Goal: Information Seeking & Learning: Learn about a topic

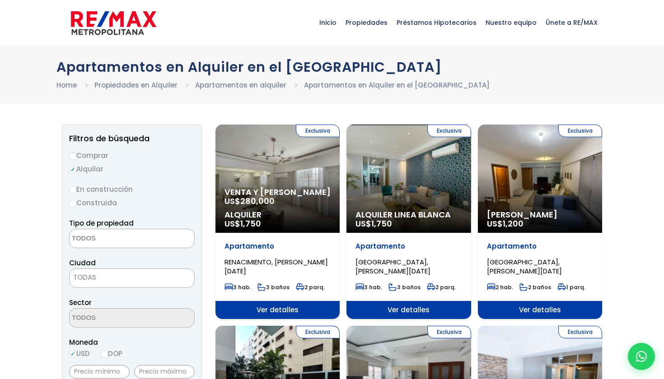
select select
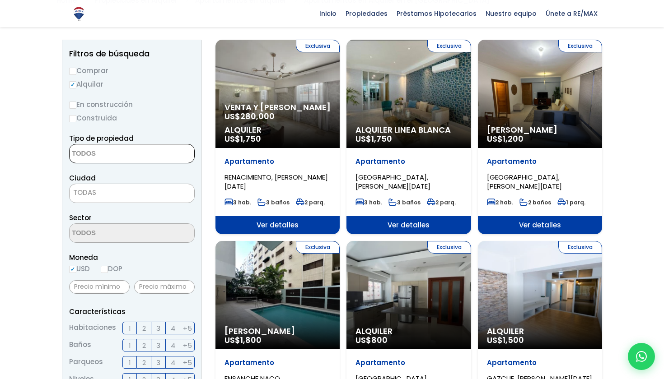
click at [119, 155] on textarea "Search" at bounding box center [114, 154] width 88 height 19
click at [110, 158] on textarea "Search" at bounding box center [114, 154] width 88 height 19
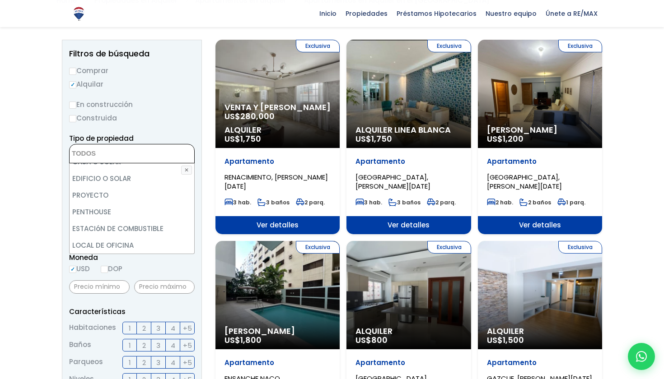
scroll to position [177, 0]
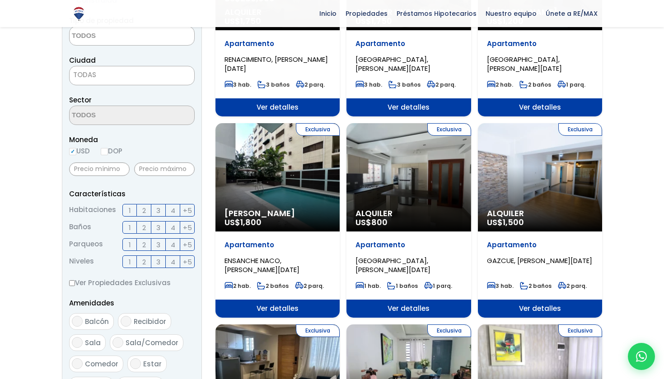
scroll to position [207, 0]
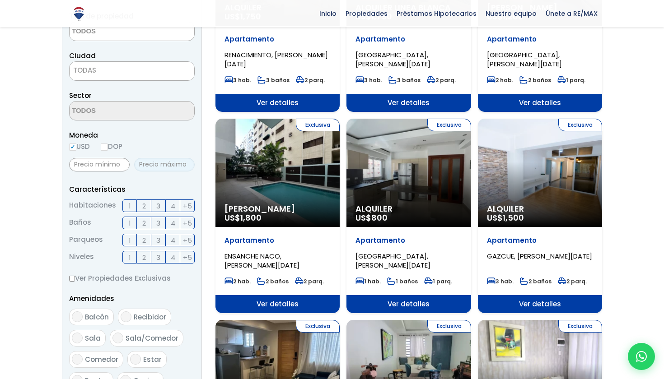
click at [156, 172] on input "text" at bounding box center [164, 165] width 61 height 14
type input "1,500"
click at [0, 0] on input "2" at bounding box center [0, 0] width 0 height 0
checkbox input "true"
click at [0, 0] on input "3" at bounding box center [0, 0] width 0 height 0
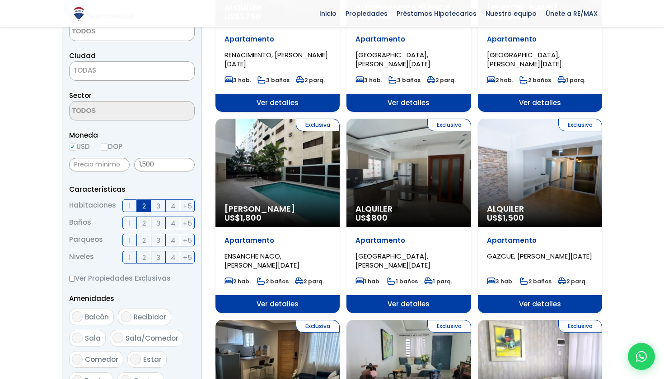
checkbox input "true"
click at [141, 229] on label "2" at bounding box center [144, 223] width 14 height 13
click at [0, 0] on input "2" at bounding box center [0, 0] width 0 height 0
checkbox input "true"
click at [0, 0] on input "3" at bounding box center [0, 0] width 0 height 0
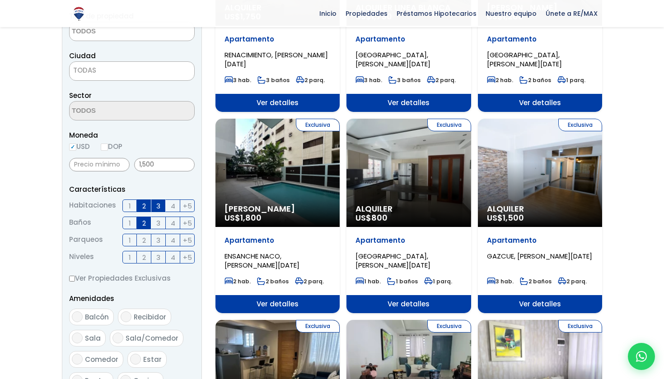
checkbox input "true"
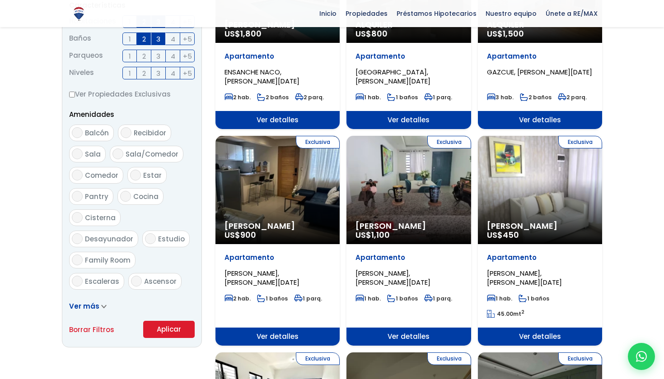
scroll to position [392, 0]
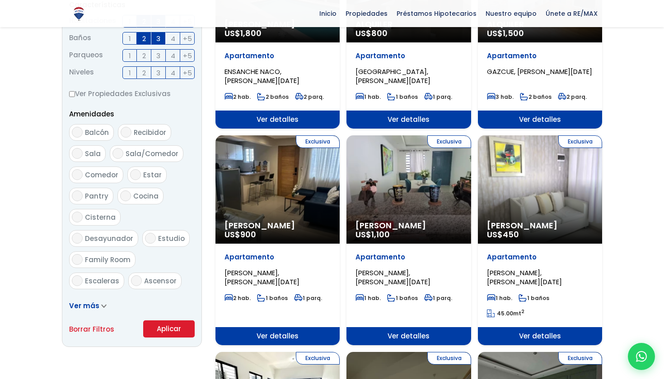
click at [164, 338] on button "Aplicar" at bounding box center [168, 329] width 51 height 17
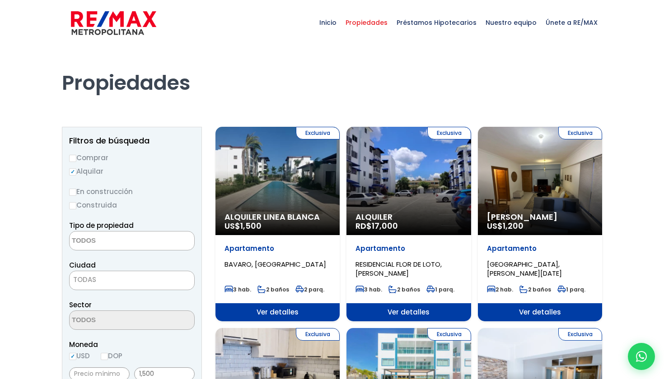
select select
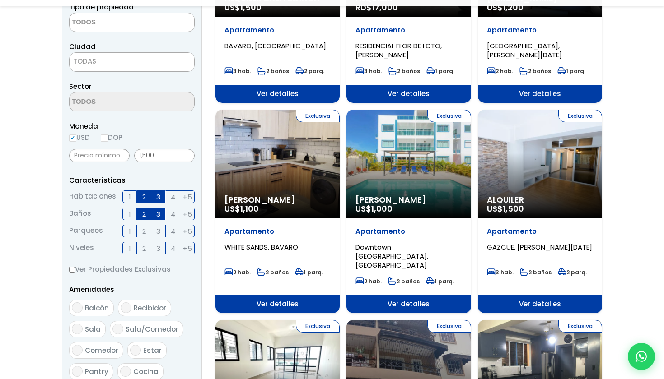
scroll to position [219, 0]
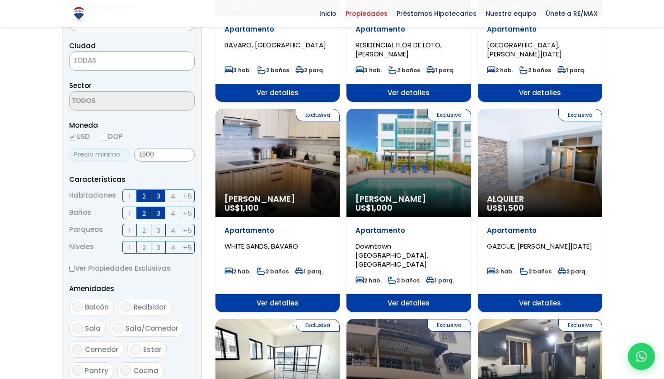
click at [117, 162] on input "text" at bounding box center [99, 155] width 61 height 14
type input "900"
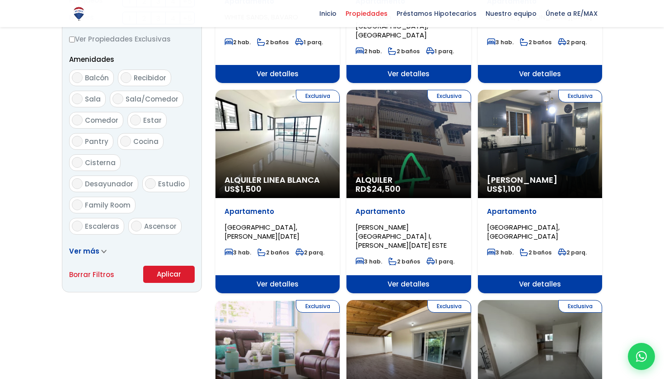
scroll to position [539, 0]
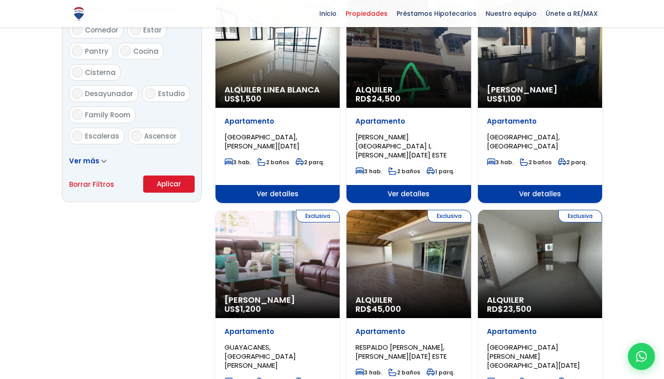
click at [158, 193] on button "Aplicar" at bounding box center [168, 184] width 51 height 17
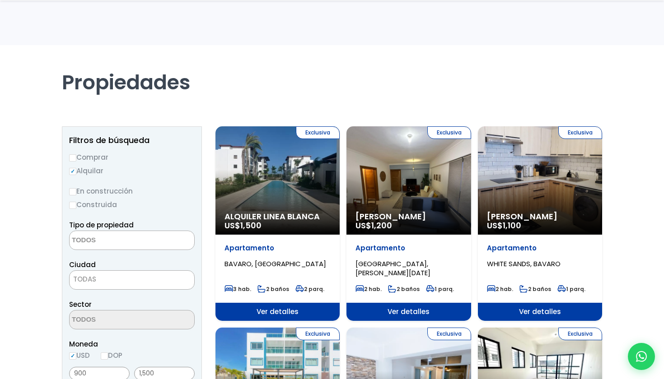
select select
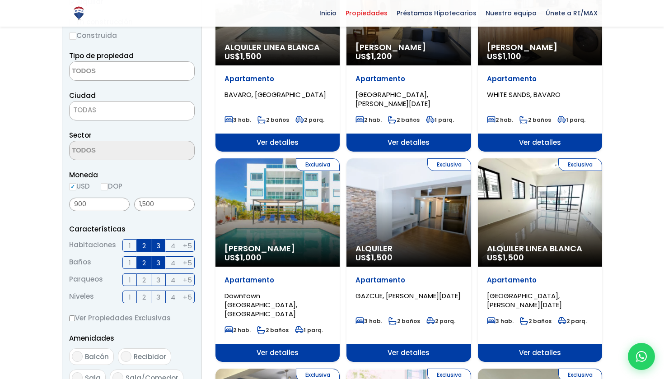
scroll to position [170, 0]
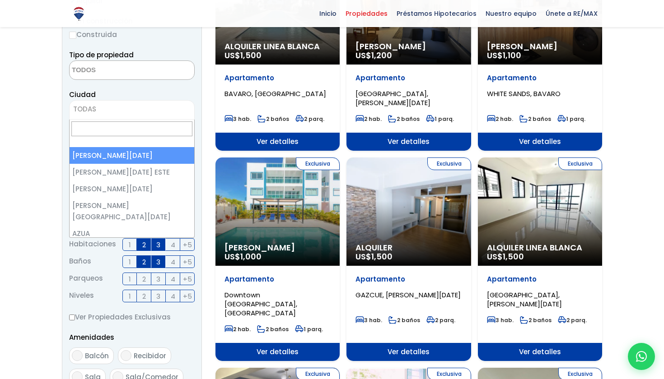
click at [134, 111] on span "TODAS" at bounding box center [132, 109] width 125 height 13
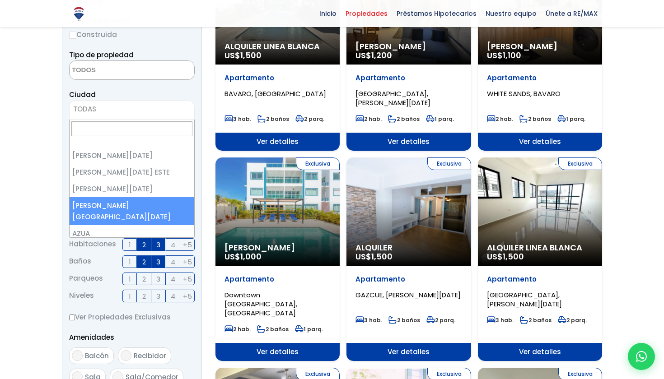
scroll to position [0, 0]
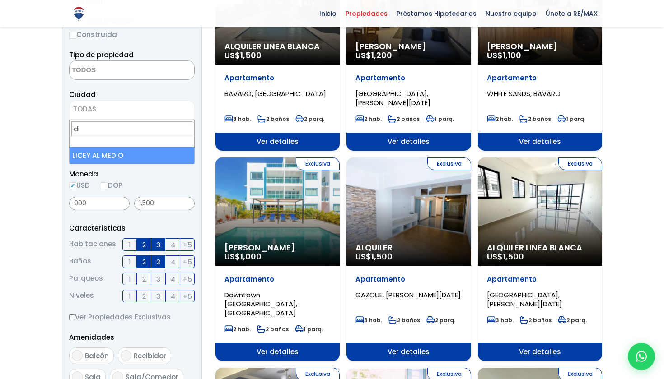
type input "d"
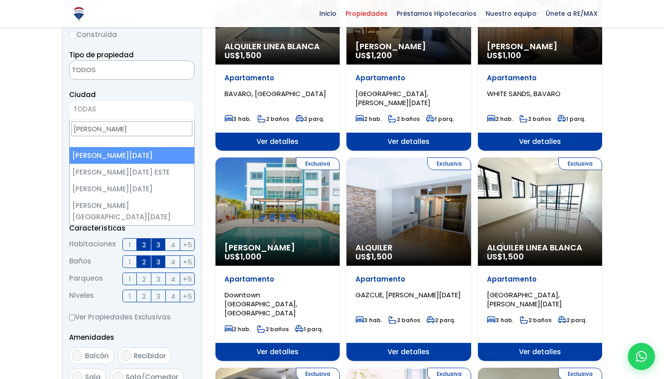
type input "Santo Domingo"
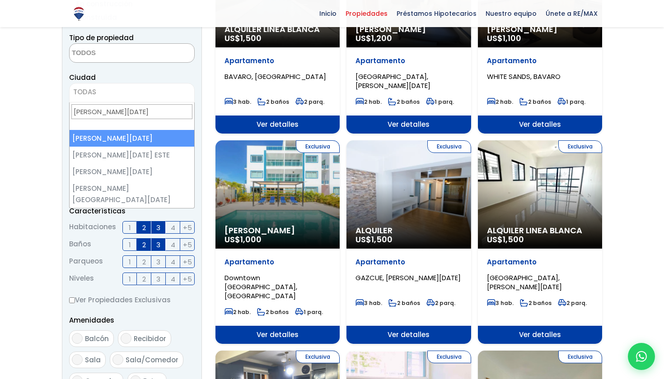
select select "1"
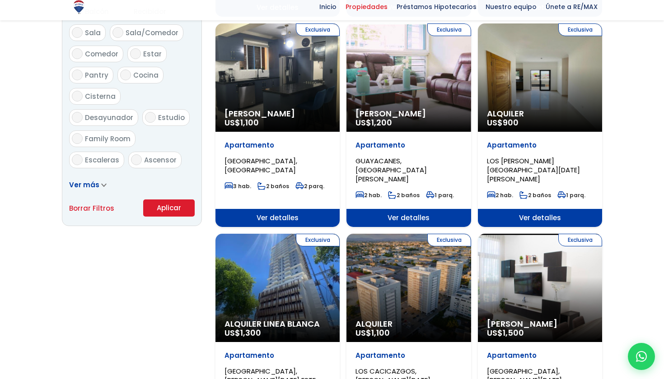
scroll to position [538, 0]
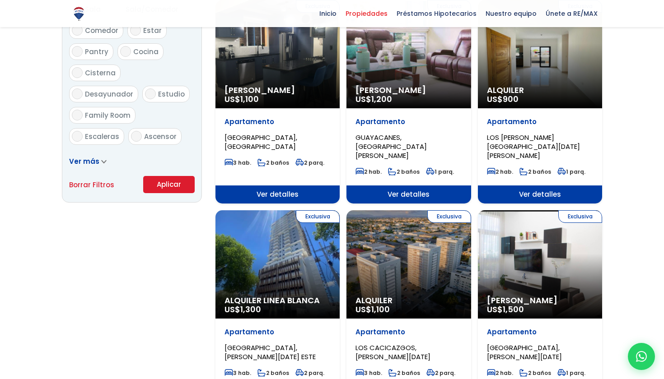
click at [155, 193] on button "Aplicar" at bounding box center [168, 184] width 51 height 17
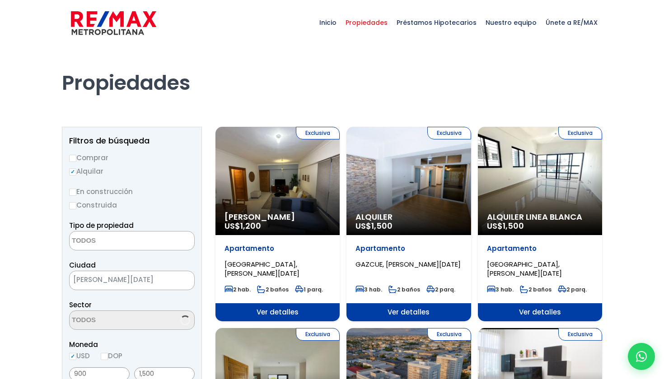
select select
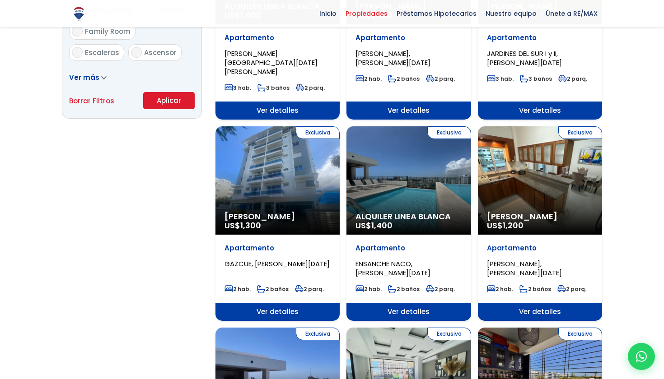
scroll to position [624, 0]
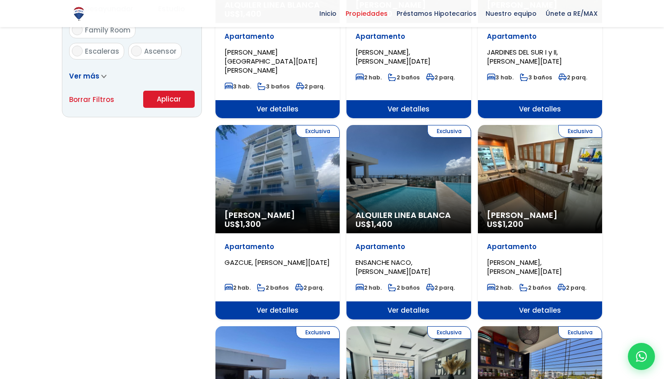
click at [458, 190] on div "Exclusiva Alquiler Linea Blanca US$ 1,400" at bounding box center [408, 179] width 124 height 108
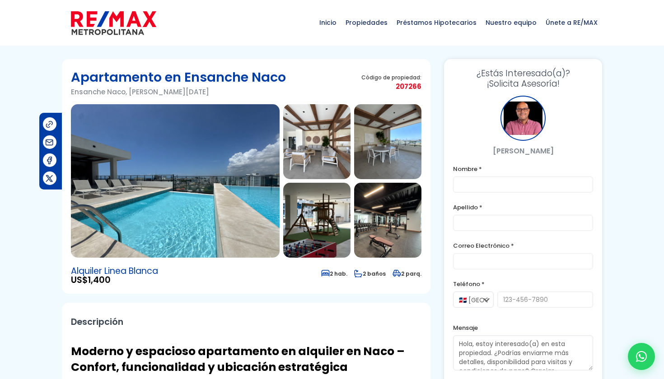
click at [246, 183] on img at bounding box center [175, 181] width 209 height 154
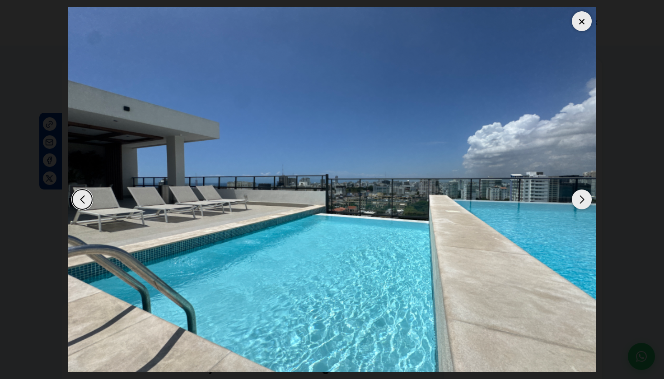
click at [577, 199] on div "Next slide" at bounding box center [582, 200] width 20 height 20
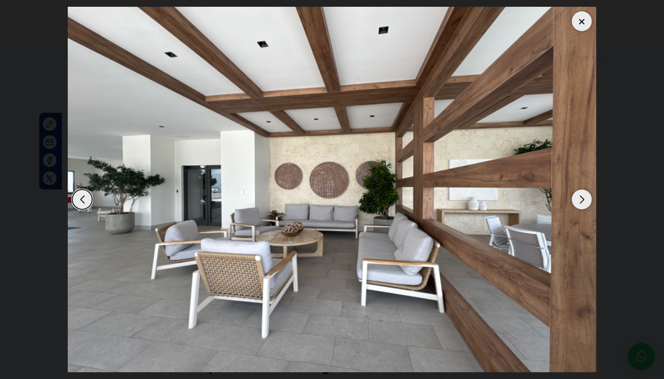
click at [577, 199] on div "Next slide" at bounding box center [582, 200] width 20 height 20
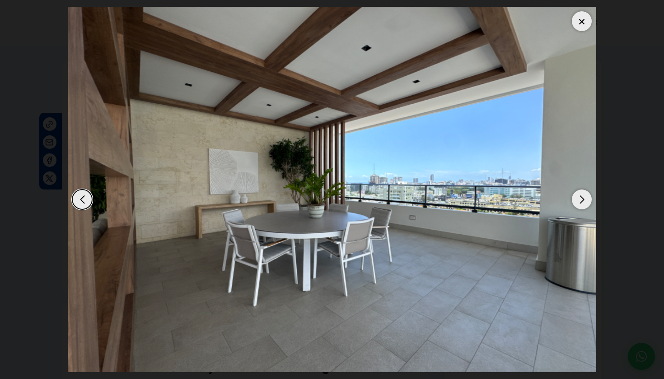
click at [81, 199] on div "Previous slide" at bounding box center [82, 200] width 20 height 20
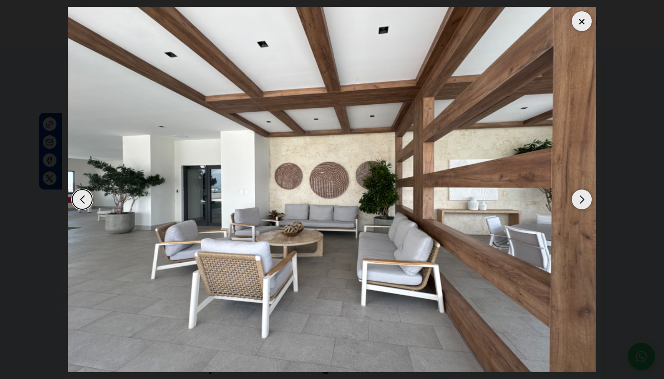
click at [580, 202] on div "Next slide" at bounding box center [582, 200] width 20 height 20
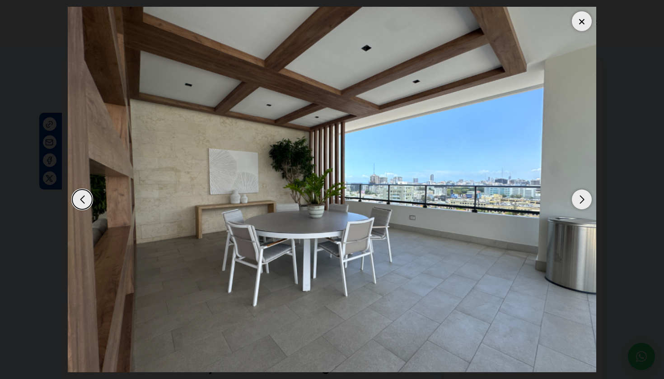
click at [576, 196] on div "Next slide" at bounding box center [582, 200] width 20 height 20
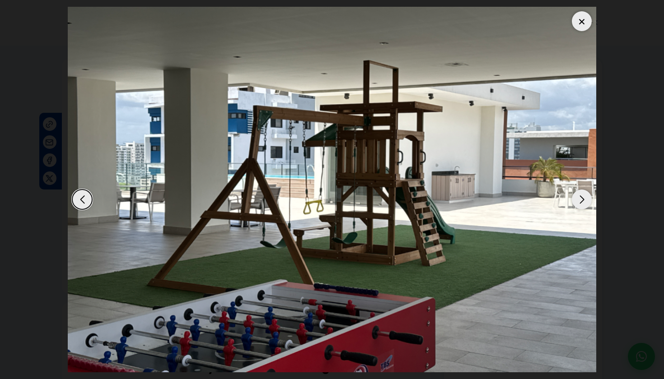
click at [578, 197] on div "Next slide" at bounding box center [582, 200] width 20 height 20
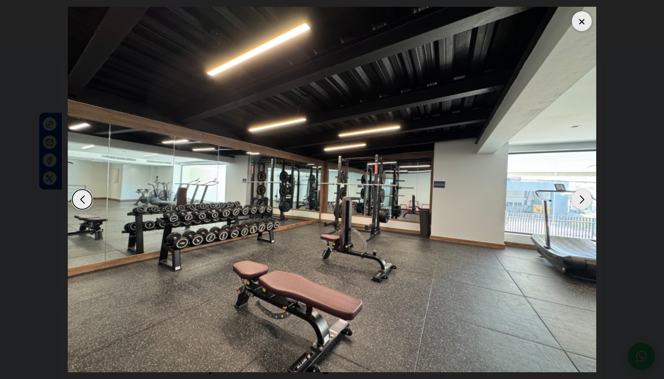
click at [578, 197] on div "Next slide" at bounding box center [582, 200] width 20 height 20
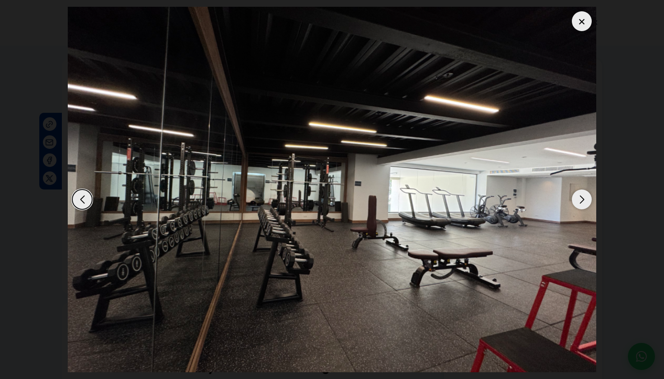
click at [578, 197] on div "Next slide" at bounding box center [582, 200] width 20 height 20
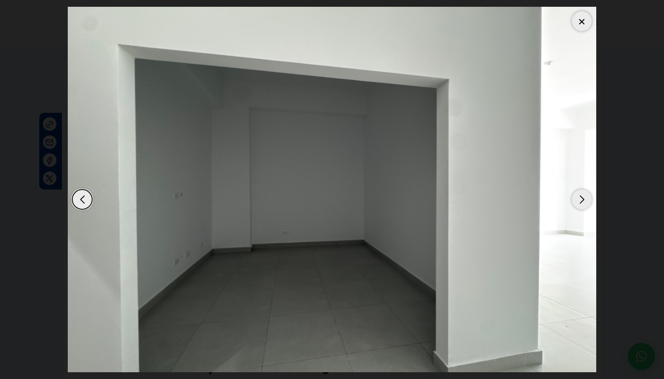
click at [578, 197] on div "Next slide" at bounding box center [582, 200] width 20 height 20
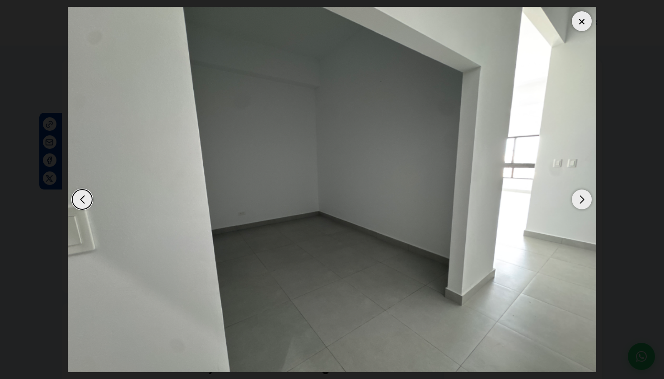
click at [578, 197] on div "Next slide" at bounding box center [582, 200] width 20 height 20
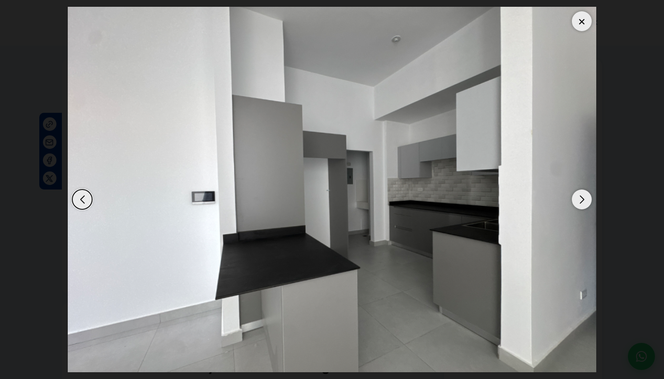
click at [578, 197] on div "Next slide" at bounding box center [582, 200] width 20 height 20
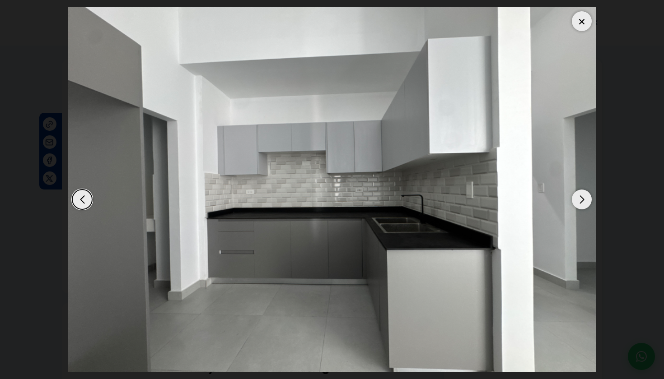
click at [578, 197] on div "Next slide" at bounding box center [582, 200] width 20 height 20
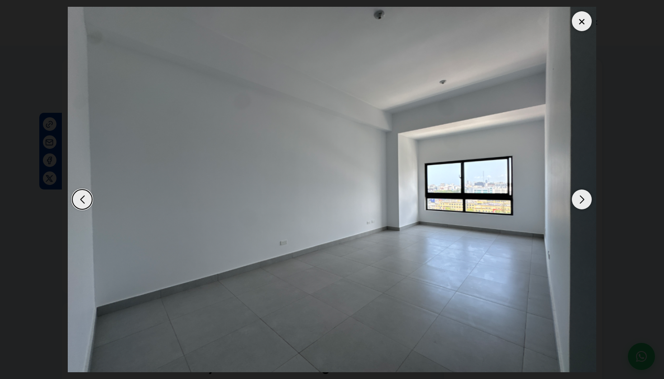
click at [578, 197] on div "Next slide" at bounding box center [582, 200] width 20 height 20
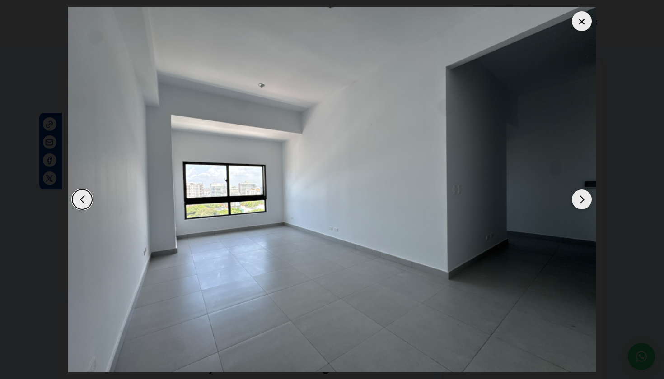
click at [578, 197] on div "Next slide" at bounding box center [582, 200] width 20 height 20
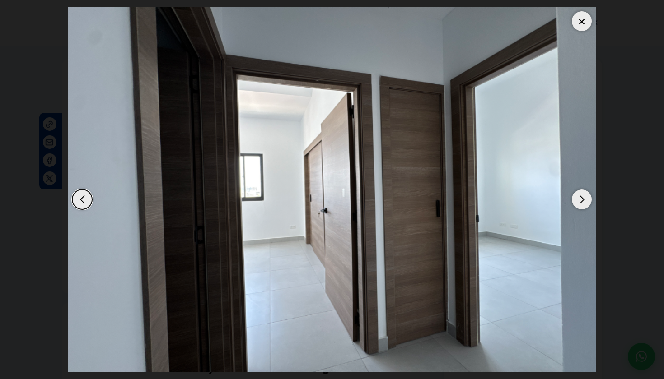
click at [578, 197] on div "Next slide" at bounding box center [582, 200] width 20 height 20
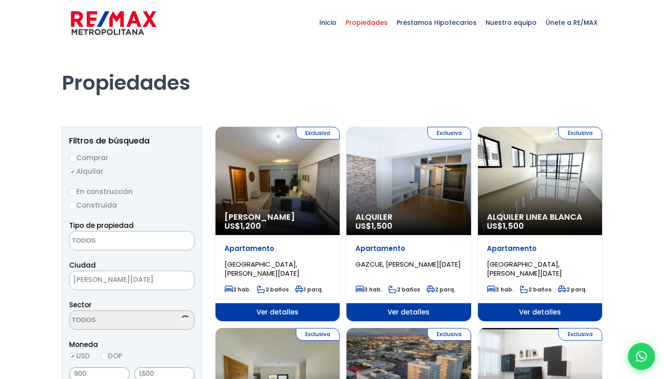
select select
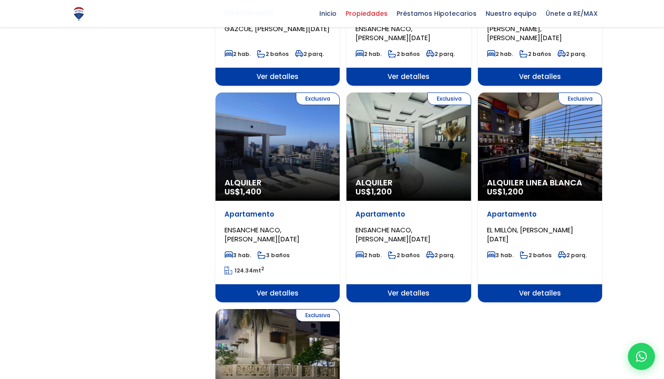
click at [400, 135] on div "Exclusiva Alquiler US$ 1,200" at bounding box center [408, 147] width 124 height 108
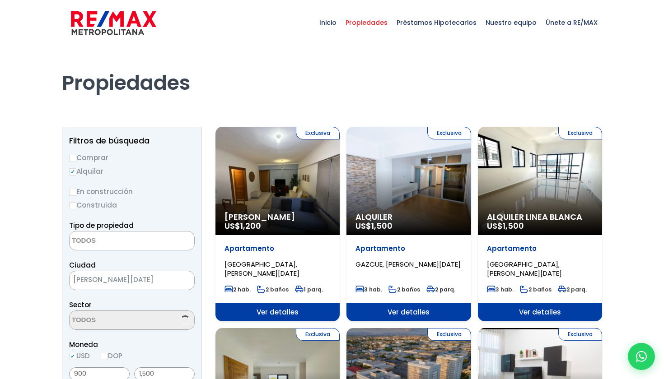
select select
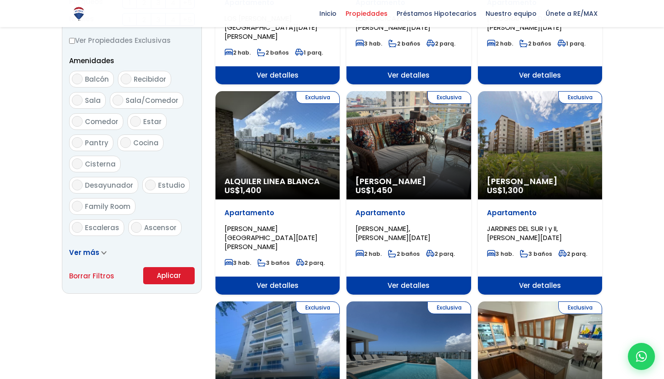
scroll to position [448, 0]
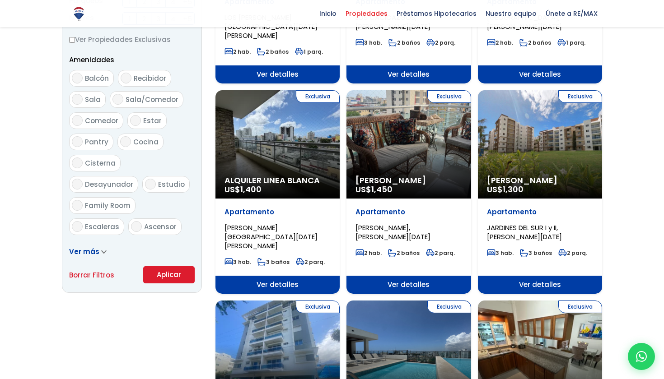
click at [328, 159] on div "Exclusiva Alquiler Linea Blanca US$ 1,400" at bounding box center [277, 144] width 124 height 108
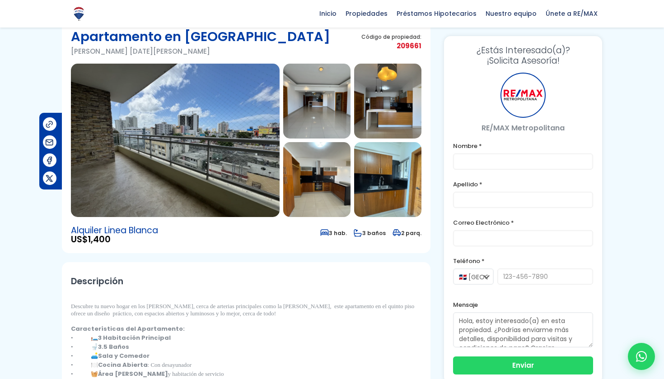
click at [182, 169] on img at bounding box center [175, 141] width 209 height 154
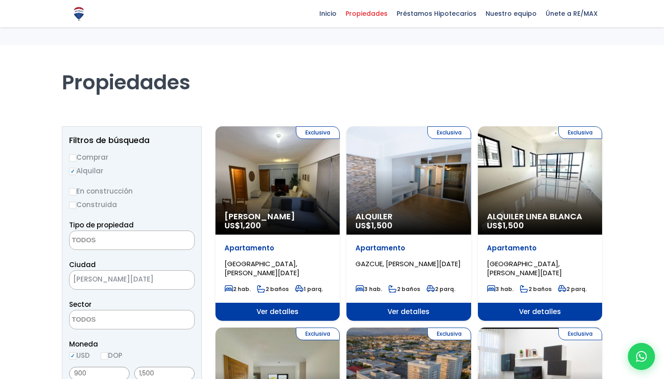
select select
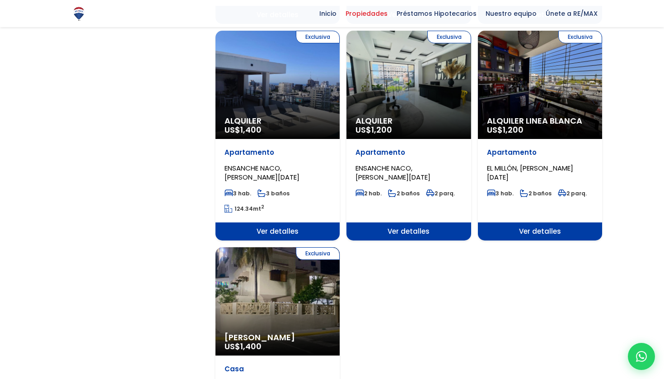
click at [262, 89] on div "Exclusiva Alquiler US$ 1,400" at bounding box center [277, 85] width 124 height 108
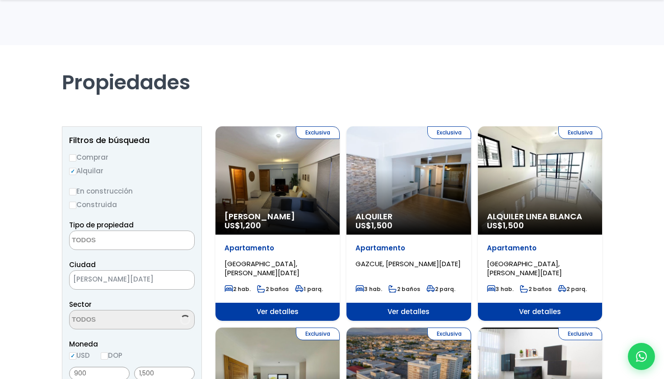
select select
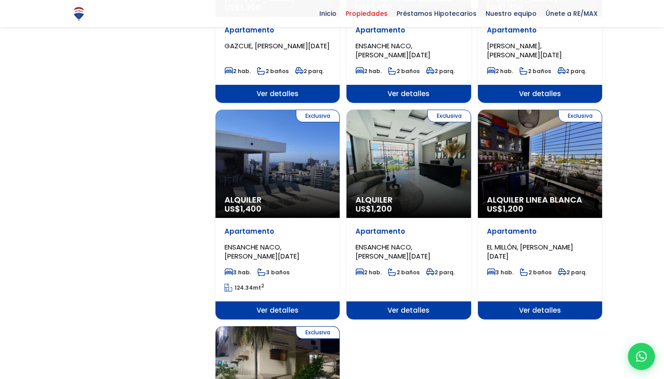
scroll to position [1062, 0]
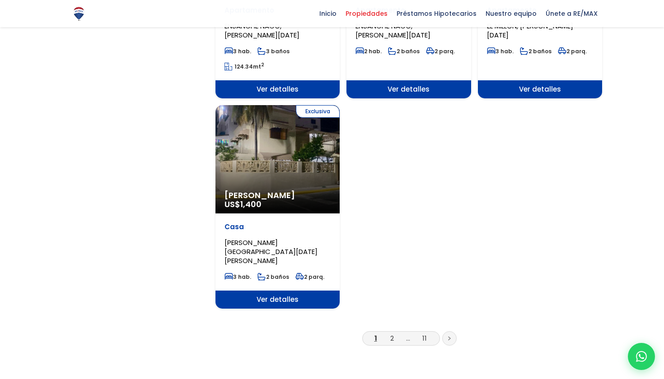
click at [294, 165] on div "Exclusiva Alquiler Amueblado US$ 1,400" at bounding box center [277, 159] width 124 height 108
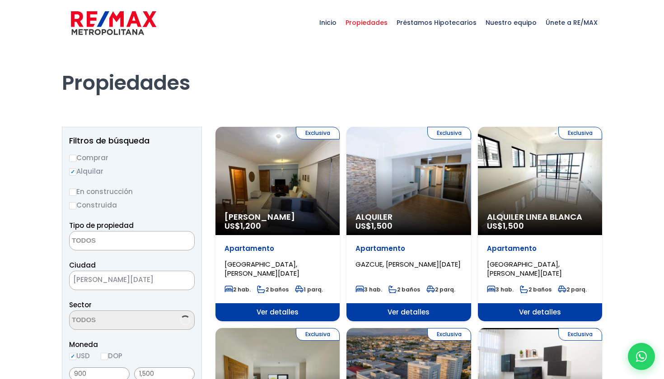
select select
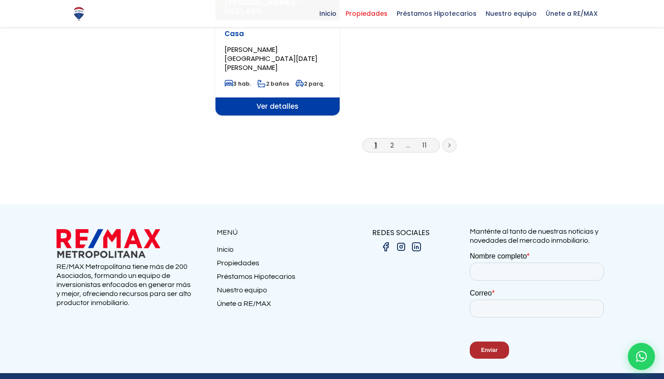
scroll to position [1254, 0]
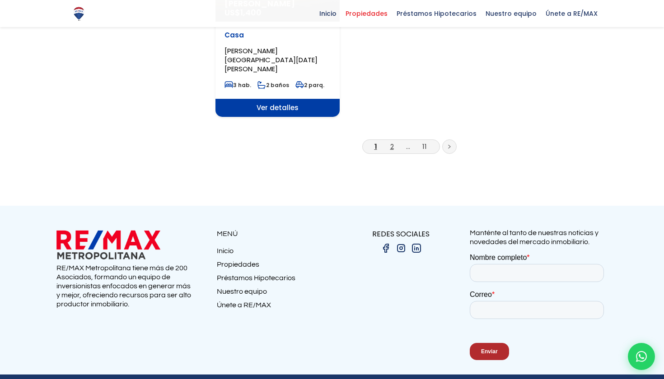
click at [390, 142] on link "2" at bounding box center [392, 146] width 4 height 9
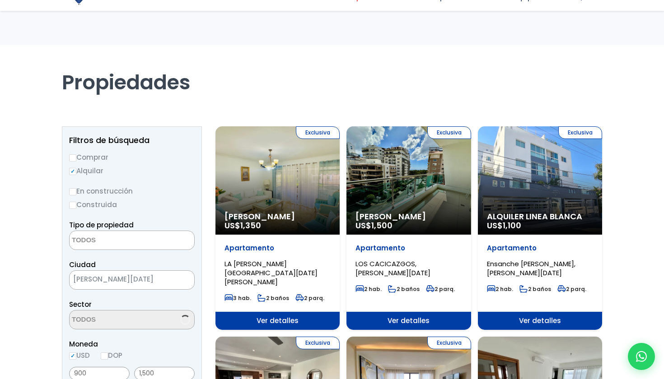
select select
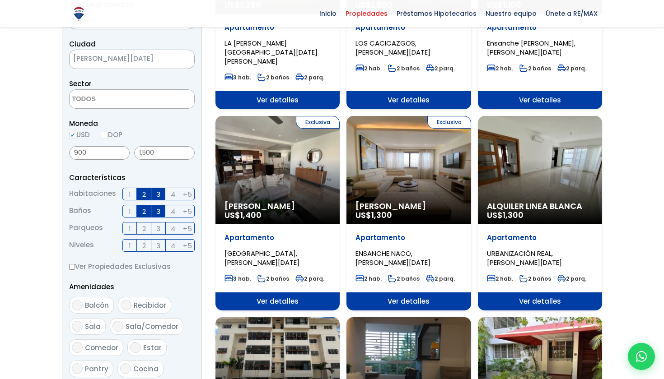
click at [392, 167] on div "Exclusiva Alquiler Amueblado US$ 1,300" at bounding box center [408, 170] width 124 height 108
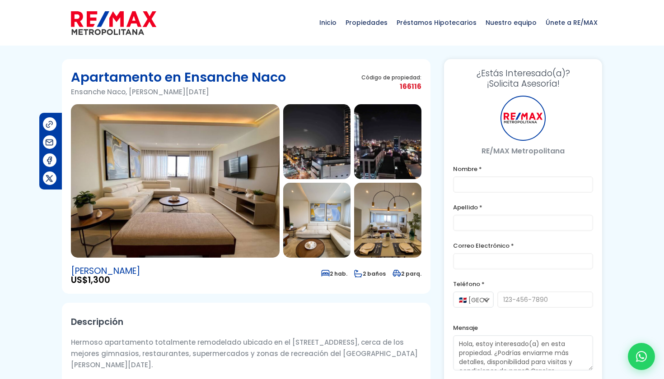
click at [255, 159] on img at bounding box center [175, 181] width 209 height 154
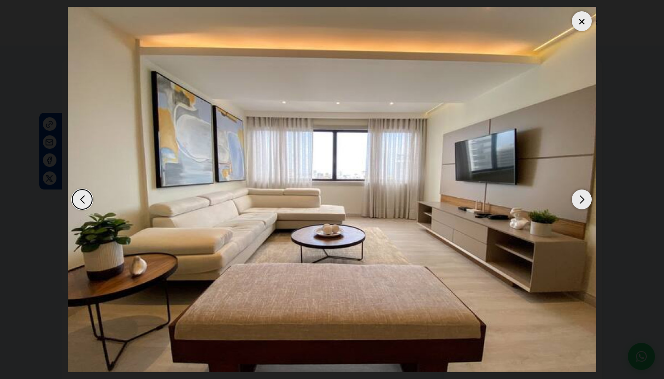
click at [583, 197] on div "Next slide" at bounding box center [582, 200] width 20 height 20
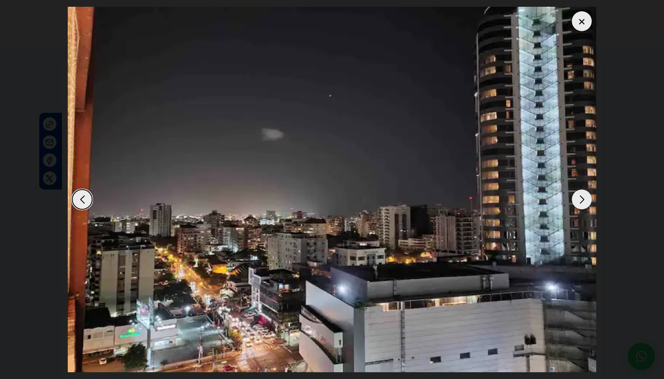
click at [583, 197] on div "Next slide" at bounding box center [582, 200] width 20 height 20
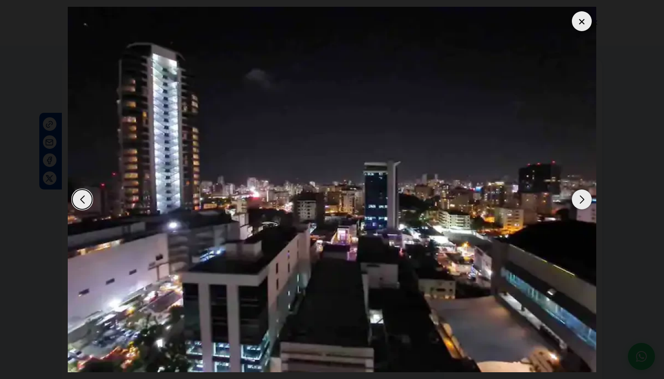
click at [583, 197] on div "Next slide" at bounding box center [582, 200] width 20 height 20
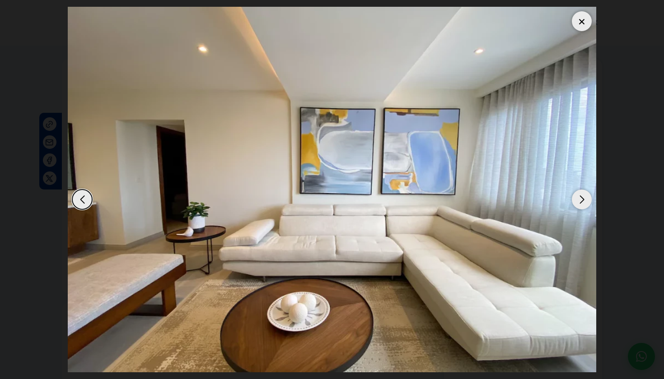
click at [583, 197] on div "Next slide" at bounding box center [582, 200] width 20 height 20
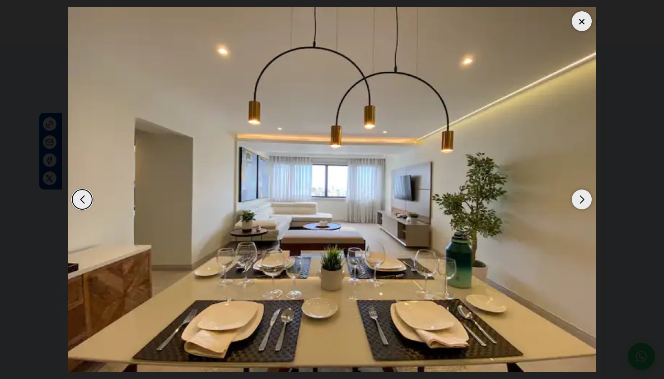
click at [584, 202] on div "Next slide" at bounding box center [582, 200] width 20 height 20
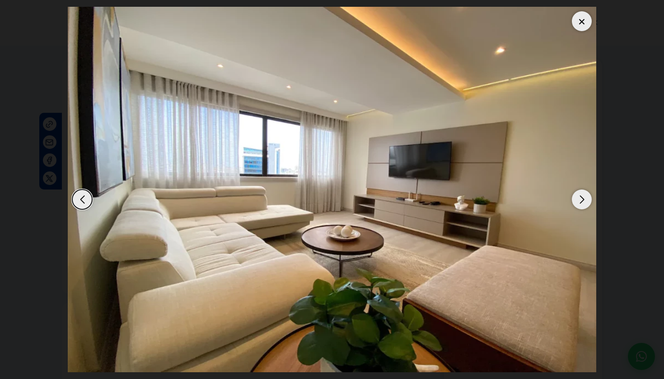
click at [584, 202] on div "Next slide" at bounding box center [582, 200] width 20 height 20
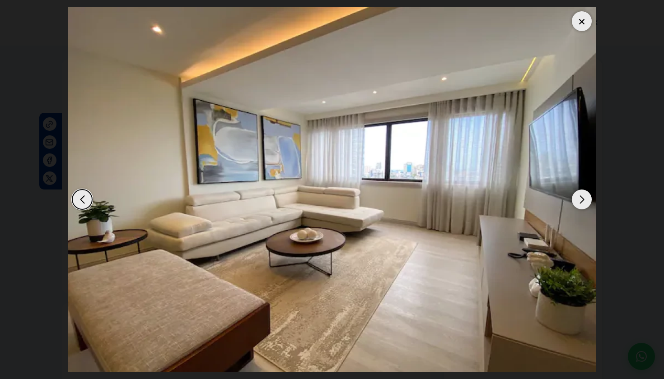
click at [584, 202] on div "Next slide" at bounding box center [582, 200] width 20 height 20
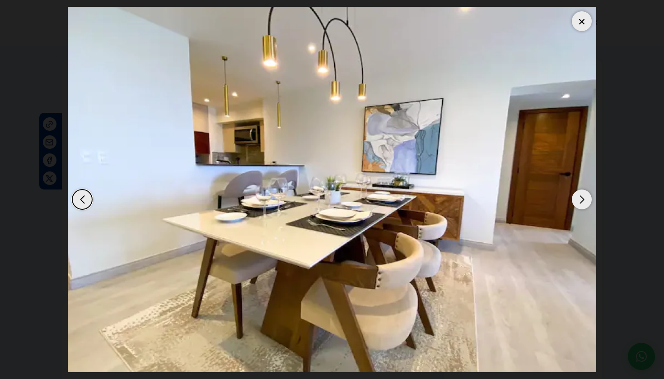
click at [584, 202] on div "Next slide" at bounding box center [582, 200] width 20 height 20
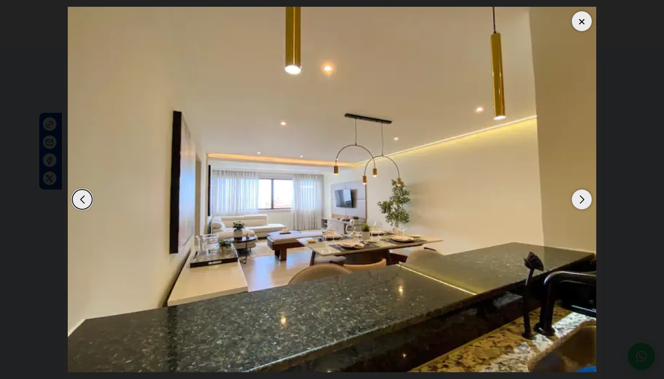
click at [584, 197] on div "Next slide" at bounding box center [582, 200] width 20 height 20
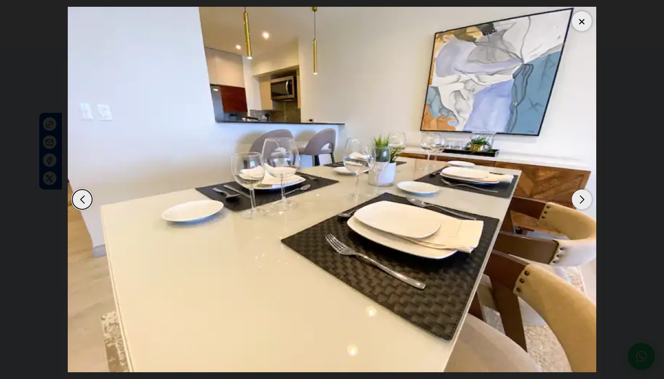
click at [584, 197] on div "Next slide" at bounding box center [582, 200] width 20 height 20
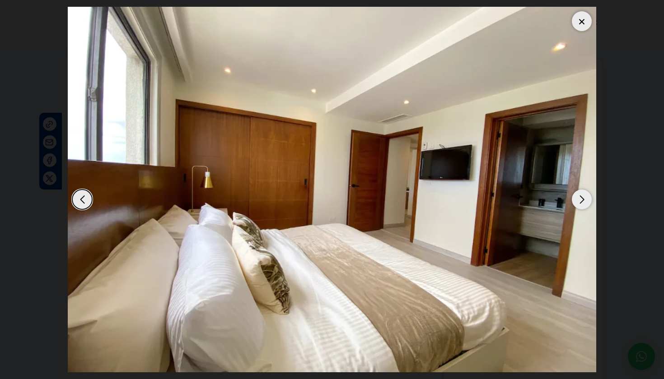
click at [584, 197] on div "Next slide" at bounding box center [582, 200] width 20 height 20
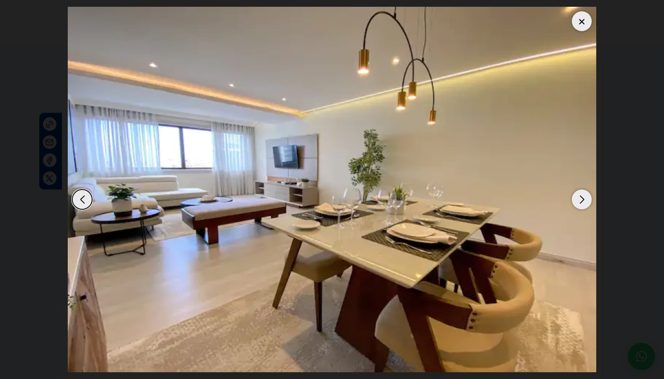
click at [578, 198] on div "Next slide" at bounding box center [582, 200] width 20 height 20
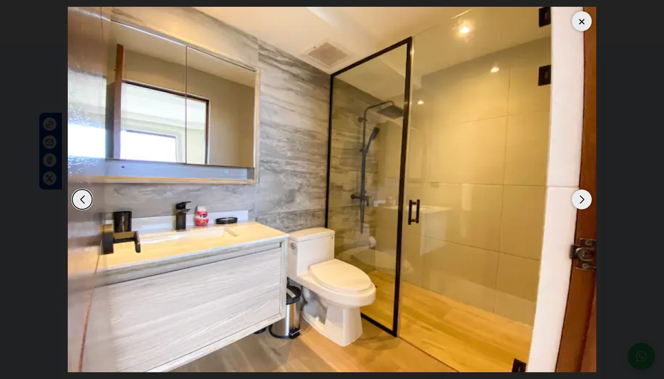
click at [578, 198] on div "Next slide" at bounding box center [582, 200] width 20 height 20
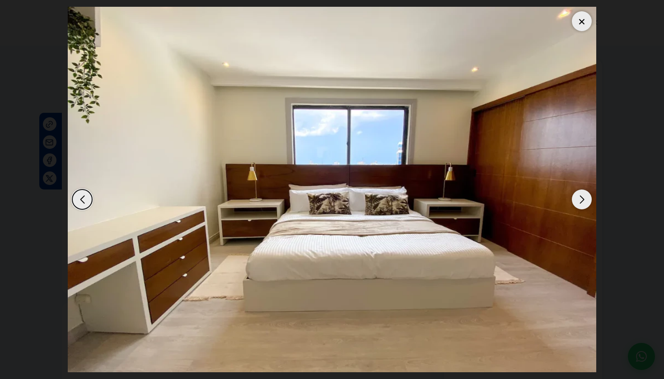
click at [578, 198] on div "Next slide" at bounding box center [582, 200] width 20 height 20
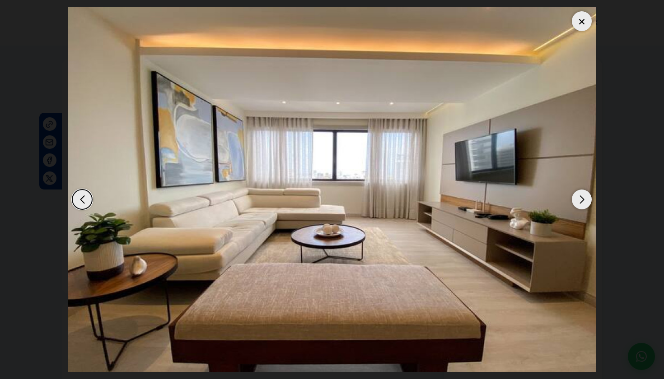
click at [578, 198] on div "Next slide" at bounding box center [582, 200] width 20 height 20
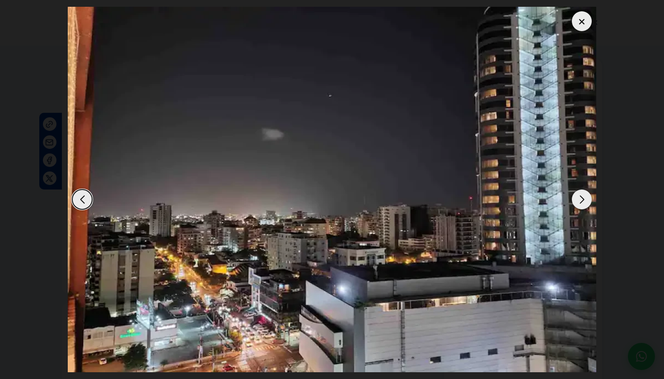
click at [578, 198] on div "Next slide" at bounding box center [582, 200] width 20 height 20
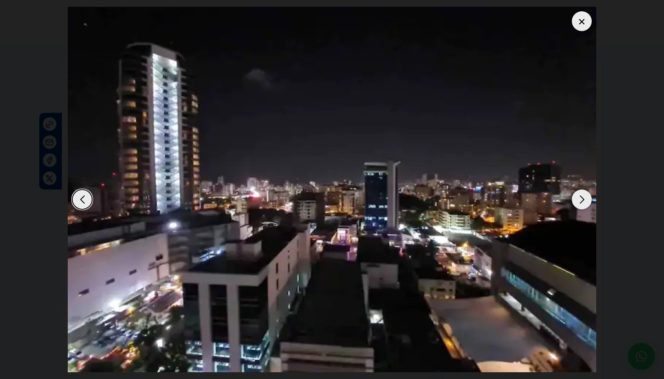
click at [578, 198] on div "Next slide" at bounding box center [582, 200] width 20 height 20
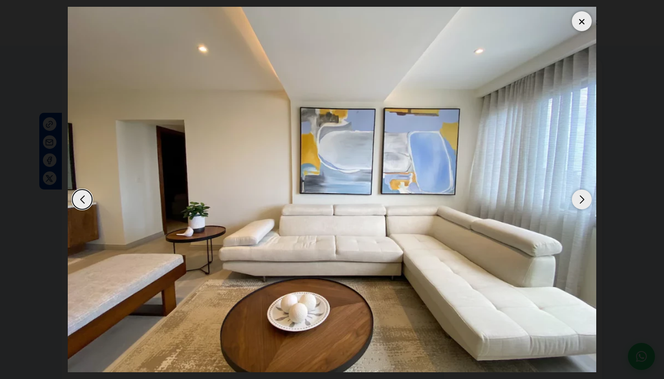
click at [80, 198] on div "Previous slide" at bounding box center [82, 200] width 20 height 20
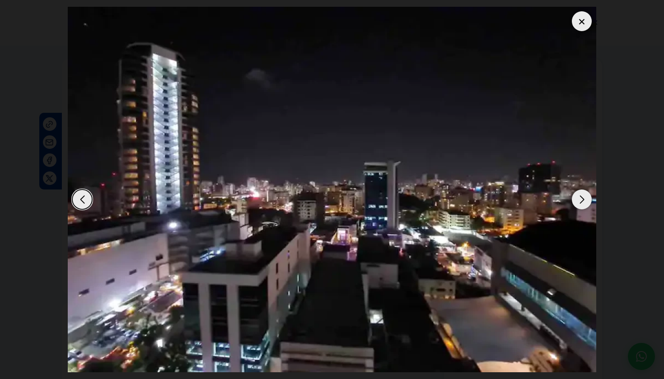
click at [80, 198] on div "Previous slide" at bounding box center [82, 200] width 20 height 20
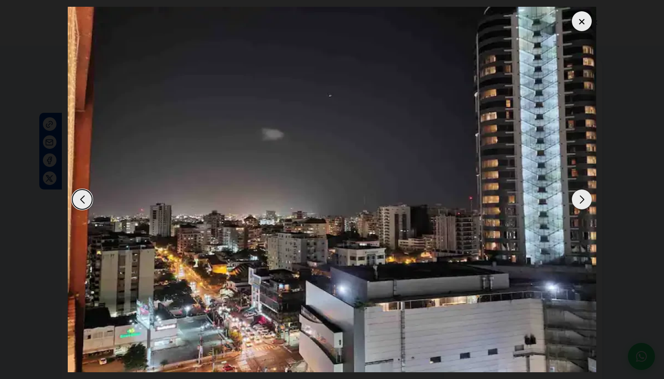
click at [581, 199] on div "Next slide" at bounding box center [582, 200] width 20 height 20
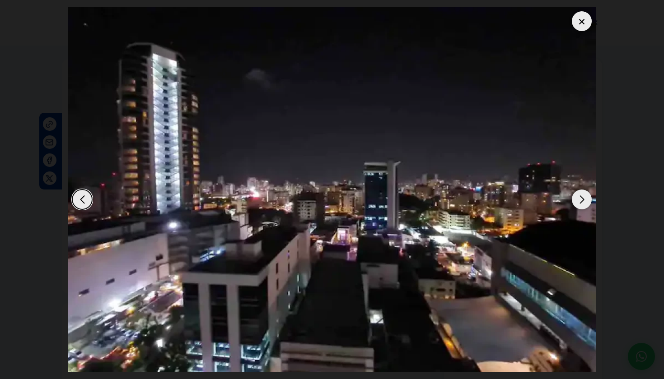
click at [581, 199] on div "Next slide" at bounding box center [582, 200] width 20 height 20
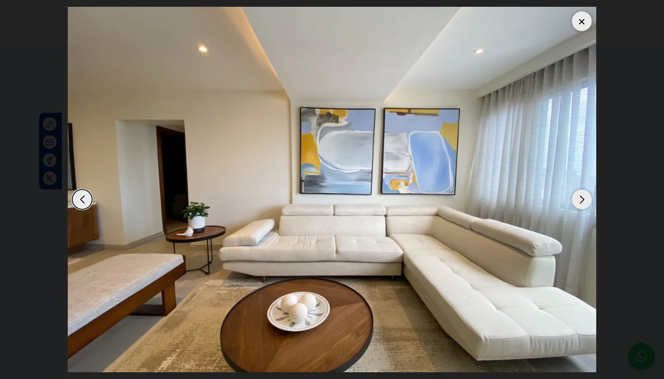
click at [581, 199] on div "Next slide" at bounding box center [582, 200] width 20 height 20
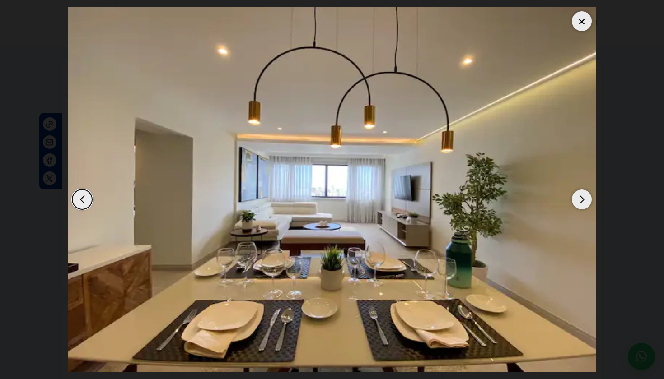
click at [579, 135] on div "5 / 14" at bounding box center [332, 190] width 528 height 366
click at [580, 194] on div "Next slide" at bounding box center [582, 200] width 20 height 20
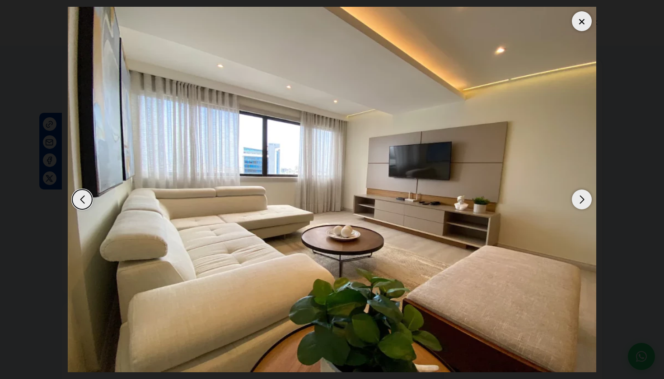
click at [574, 196] on div "Next slide" at bounding box center [582, 200] width 20 height 20
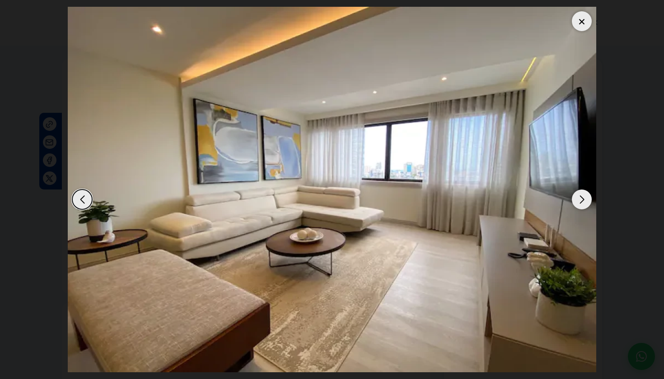
click at [576, 199] on div "Next slide" at bounding box center [582, 200] width 20 height 20
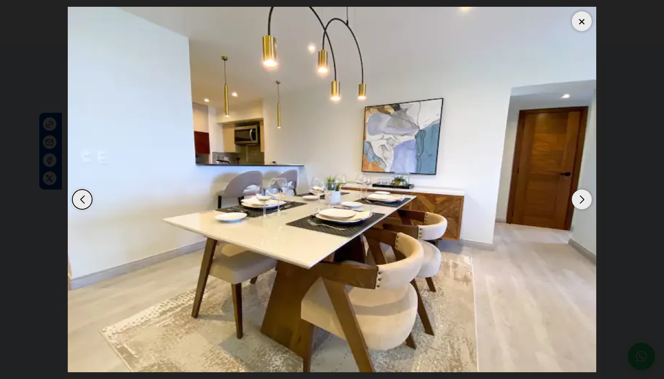
click at [575, 198] on div "Next slide" at bounding box center [582, 200] width 20 height 20
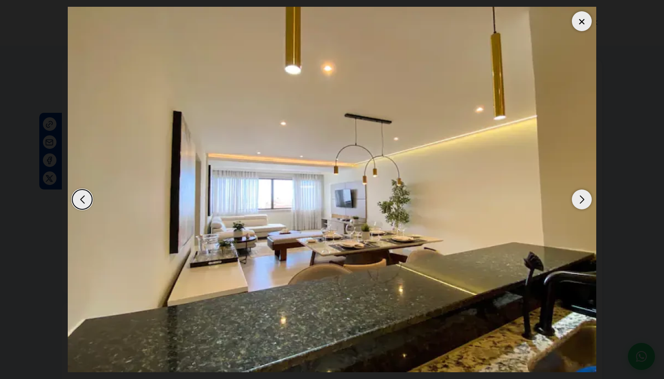
click at [575, 198] on div "Next slide" at bounding box center [582, 200] width 20 height 20
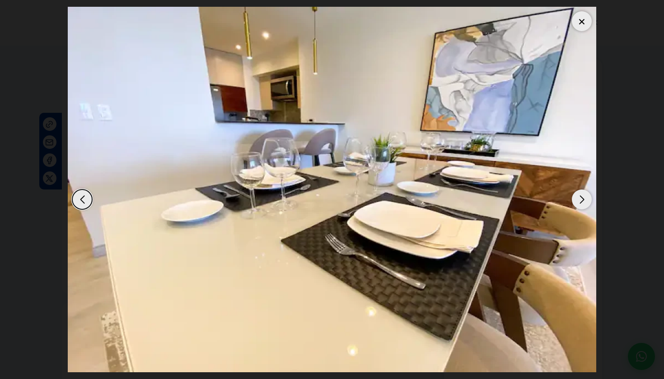
click at [576, 200] on div "Next slide" at bounding box center [582, 200] width 20 height 20
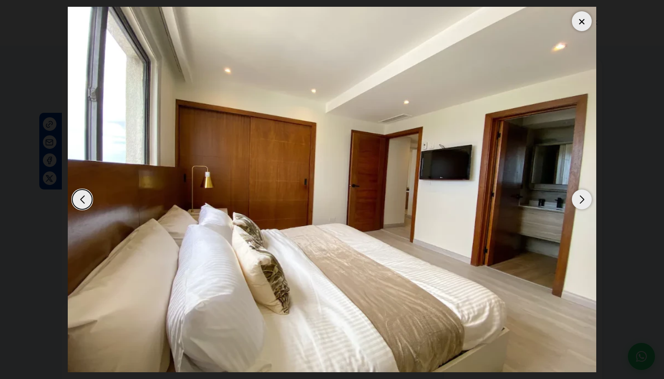
click at [576, 200] on div "Next slide" at bounding box center [582, 200] width 20 height 20
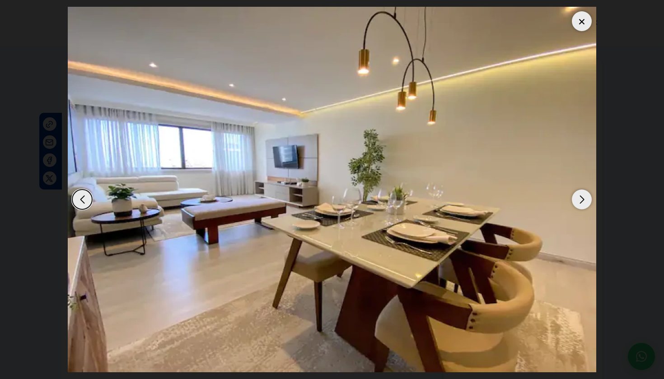
click at [576, 200] on div "Next slide" at bounding box center [582, 200] width 20 height 20
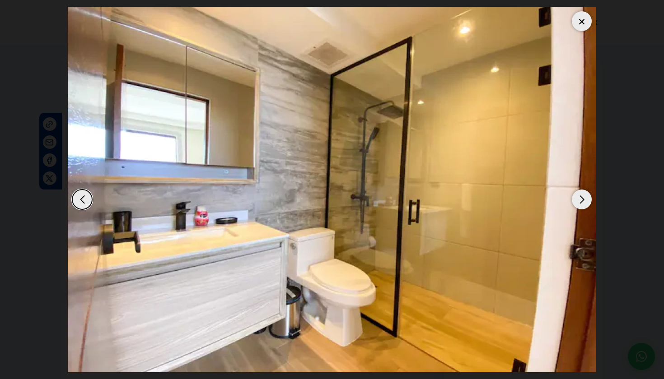
click at [576, 200] on div "Next slide" at bounding box center [582, 200] width 20 height 20
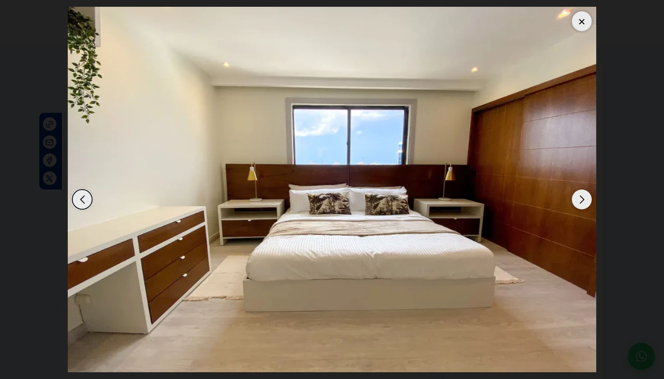
click at [576, 200] on div "Next slide" at bounding box center [582, 200] width 20 height 20
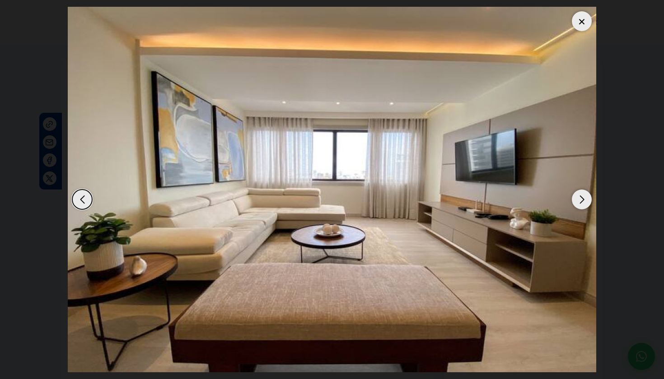
click at [576, 200] on div "Next slide" at bounding box center [582, 200] width 20 height 20
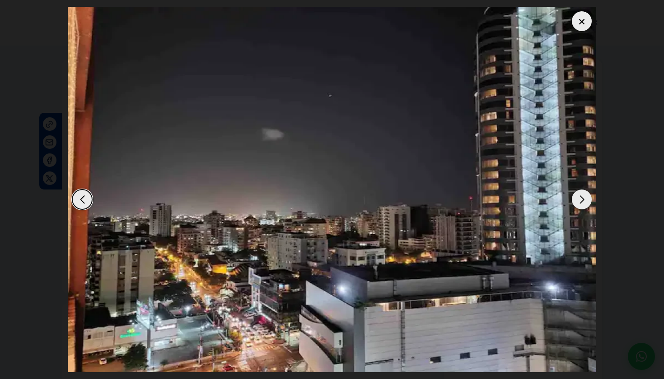
click at [576, 200] on div "Next slide" at bounding box center [582, 200] width 20 height 20
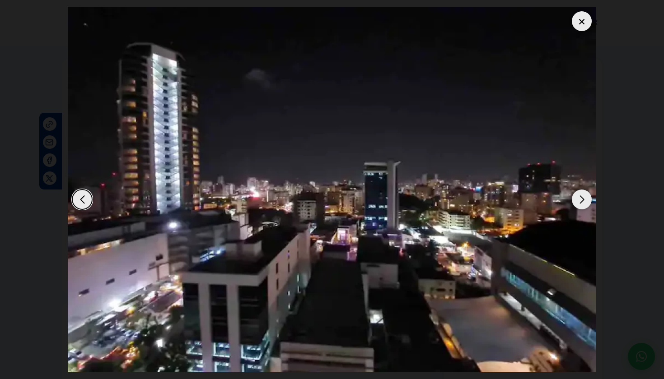
click at [84, 200] on div "Previous slide" at bounding box center [82, 200] width 20 height 20
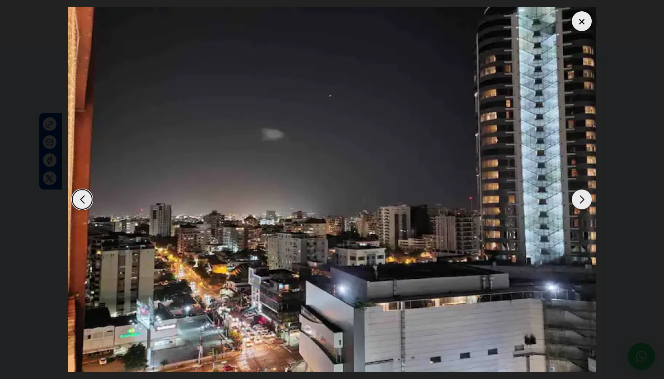
click at [578, 196] on div "Next slide" at bounding box center [582, 200] width 20 height 20
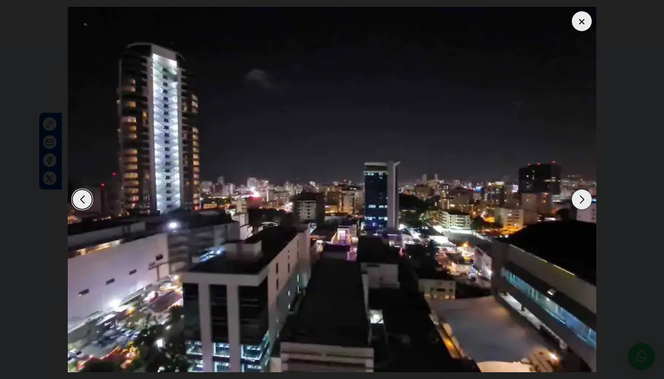
click at [578, 196] on div "Next slide" at bounding box center [582, 200] width 20 height 20
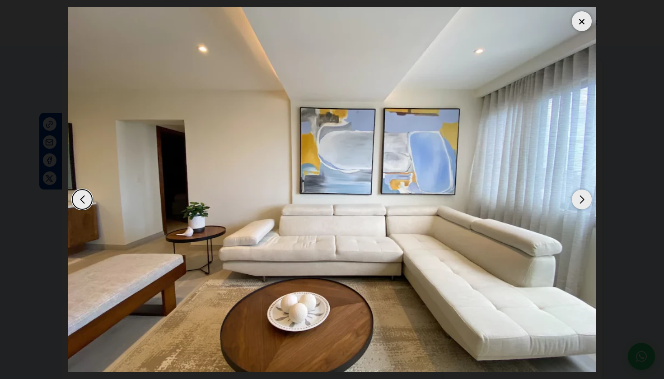
click at [79, 206] on div "Previous slide" at bounding box center [82, 200] width 20 height 20
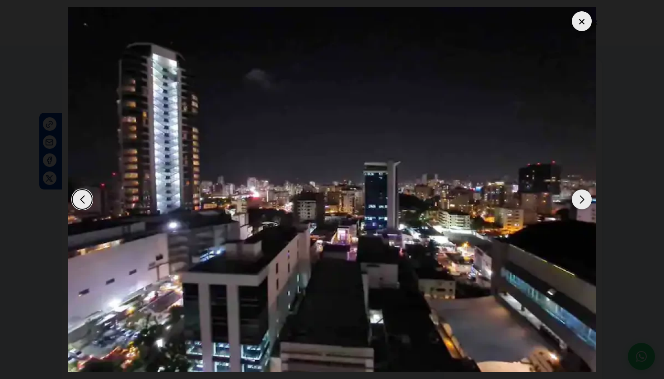
click at [582, 201] on div "Next slide" at bounding box center [582, 200] width 20 height 20
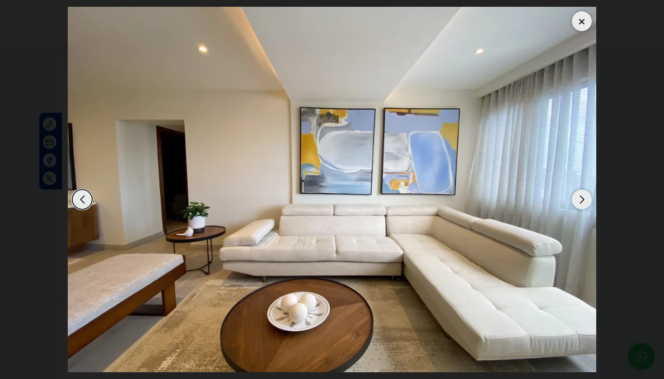
click at [582, 201] on div "Next slide" at bounding box center [582, 200] width 20 height 20
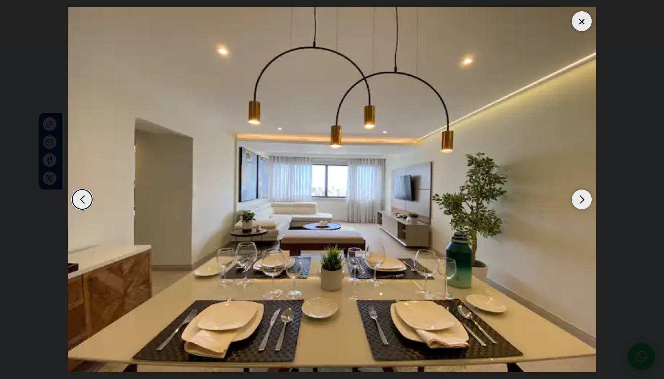
click at [576, 197] on div "Next slide" at bounding box center [582, 200] width 20 height 20
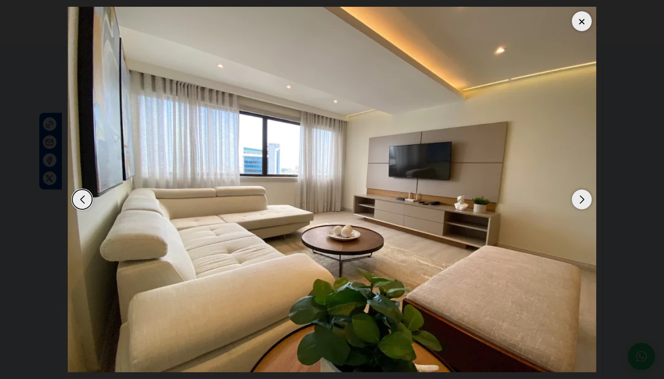
click at [578, 198] on div "Next slide" at bounding box center [582, 200] width 20 height 20
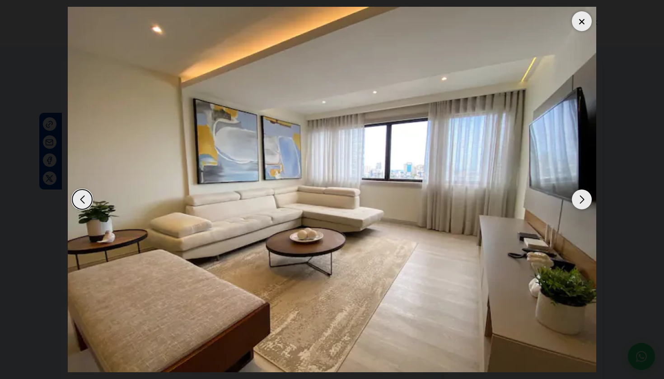
click at [578, 198] on div "Next slide" at bounding box center [582, 200] width 20 height 20
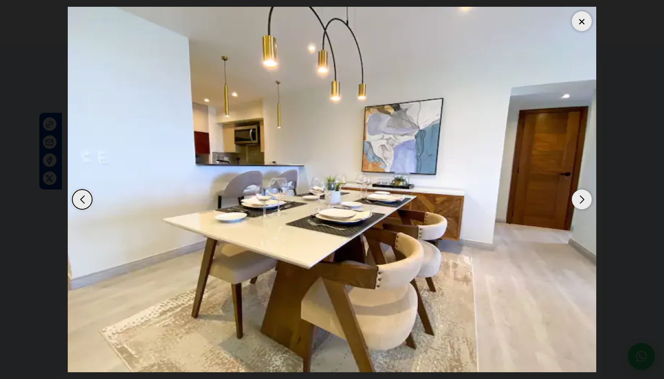
click at [578, 198] on div "Next slide" at bounding box center [582, 200] width 20 height 20
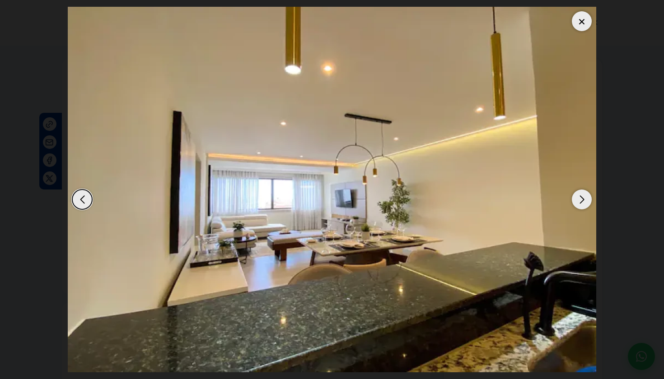
click at [578, 198] on div "Next slide" at bounding box center [582, 200] width 20 height 20
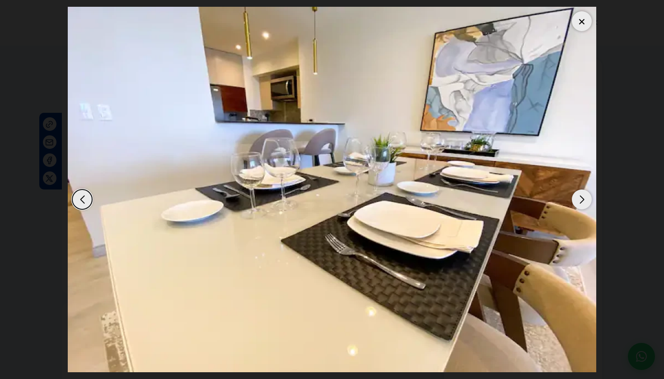
click at [578, 198] on div "Next slide" at bounding box center [582, 200] width 20 height 20
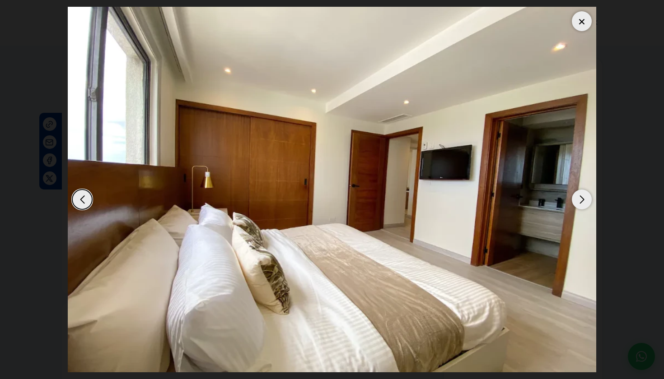
click at [578, 198] on div "Next slide" at bounding box center [582, 200] width 20 height 20
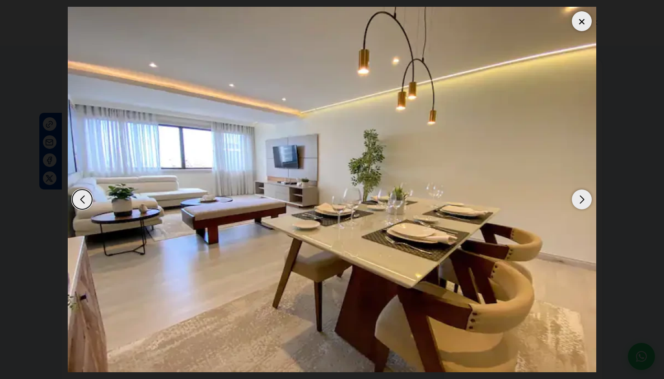
click at [578, 198] on div "Next slide" at bounding box center [582, 200] width 20 height 20
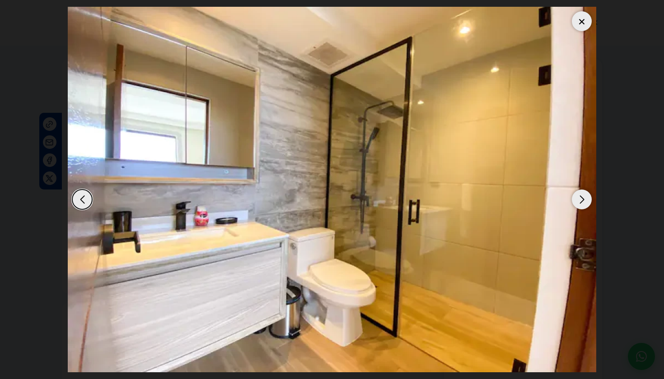
click at [578, 198] on div "Next slide" at bounding box center [582, 200] width 20 height 20
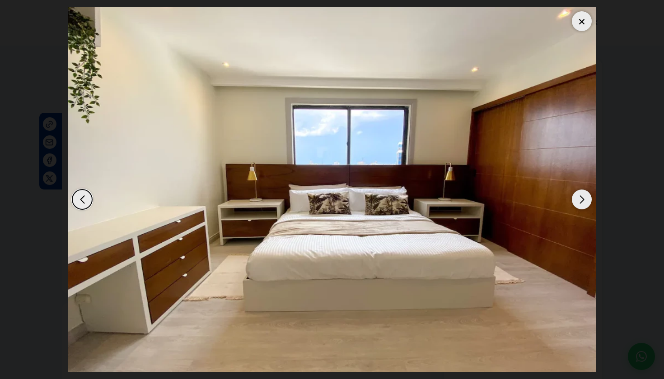
click at [578, 198] on div "Next slide" at bounding box center [582, 200] width 20 height 20
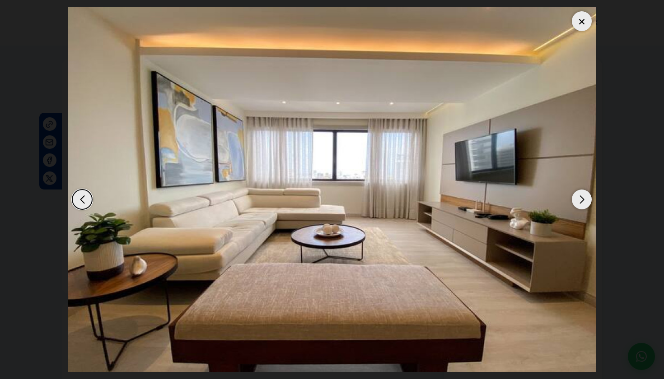
click at [578, 198] on div "Next slide" at bounding box center [582, 200] width 20 height 20
